Goal: Information Seeking & Learning: Understand process/instructions

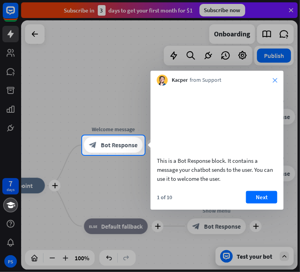
click at [274, 80] on icon "close" at bounding box center [275, 80] width 5 height 5
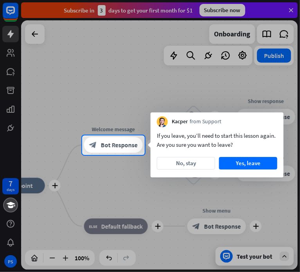
click at [202, 155] on div "If you leave, you’ll need to start this lesson again. Are you sure you want to …" at bounding box center [217, 152] width 133 height 50
click at [202, 159] on button "No, stay" at bounding box center [186, 163] width 58 height 13
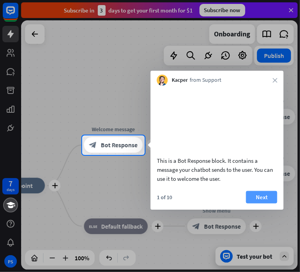
click at [253, 203] on button "Next" at bounding box center [261, 197] width 31 height 13
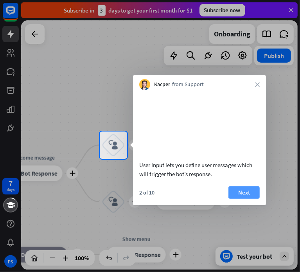
click at [236, 199] on button "Next" at bounding box center [244, 192] width 31 height 13
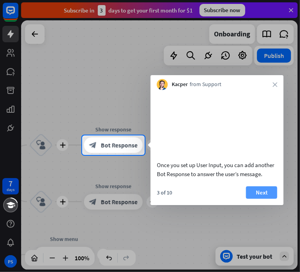
click at [259, 199] on button "Next" at bounding box center [261, 192] width 31 height 13
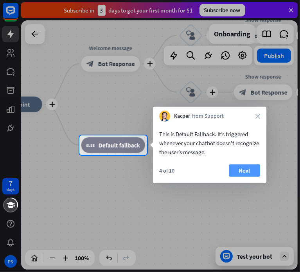
click at [237, 173] on button "Next" at bounding box center [244, 170] width 31 height 13
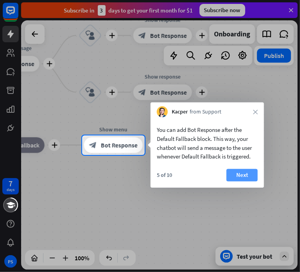
click at [230, 172] on button "Next" at bounding box center [242, 175] width 31 height 13
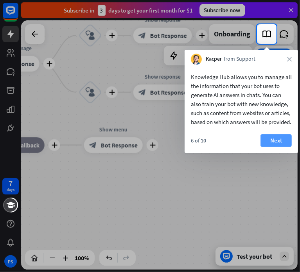
click at [276, 147] on button "Next" at bounding box center [276, 140] width 31 height 13
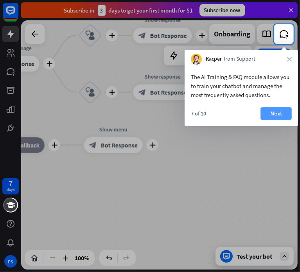
click at [273, 110] on button "Next" at bounding box center [276, 113] width 31 height 13
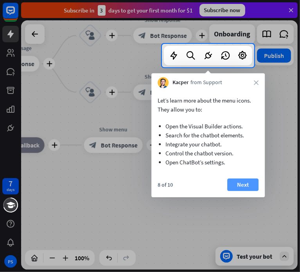
click at [227, 182] on div "8 of 10 Next" at bounding box center [208, 187] width 114 height 19
click at [257, 187] on button "Next" at bounding box center [242, 184] width 31 height 13
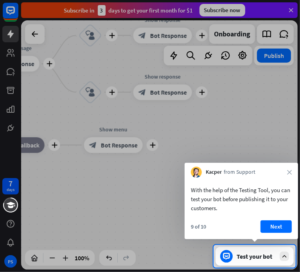
click at [272, 225] on button "Next" at bounding box center [276, 226] width 31 height 13
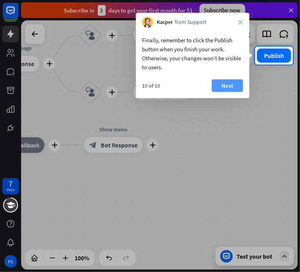
click at [229, 79] on button "Next" at bounding box center [227, 85] width 31 height 13
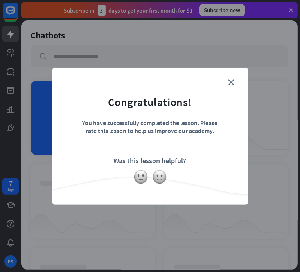
click at [238, 74] on div "close Congratulations! You have successfully completed the lesson. Please rate …" at bounding box center [150, 136] width 196 height 137
click at [231, 83] on icon "close" at bounding box center [232, 82] width 6 height 6
